Goal: Find specific page/section: Find specific page/section

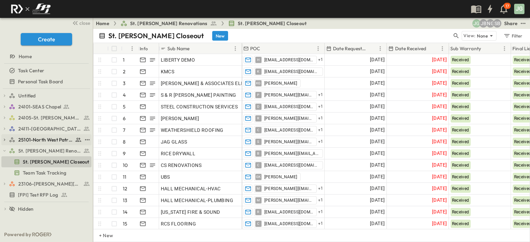
click at [36, 141] on span "25101-North West Patrol Division" at bounding box center [45, 140] width 55 height 7
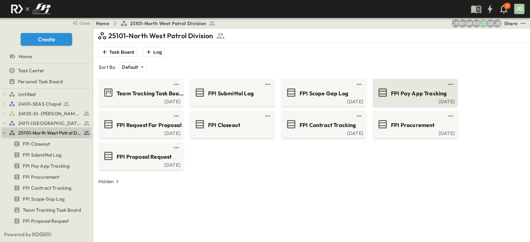
click at [398, 88] on div "FPI Pay App Tracking" at bounding box center [421, 92] width 61 height 9
